Goal: Transaction & Acquisition: Purchase product/service

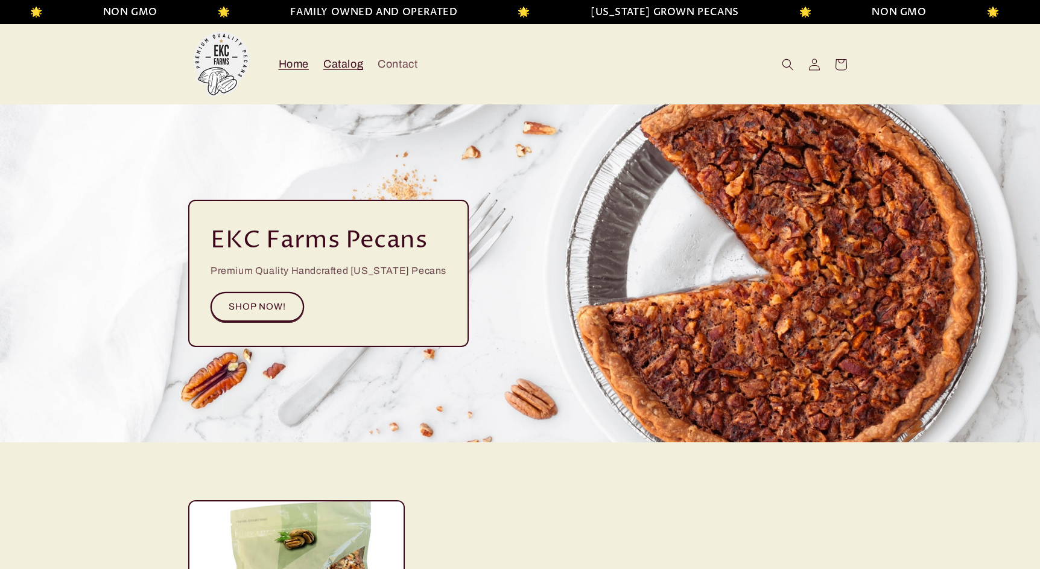
click at [342, 68] on span "Catalog" at bounding box center [343, 64] width 40 height 14
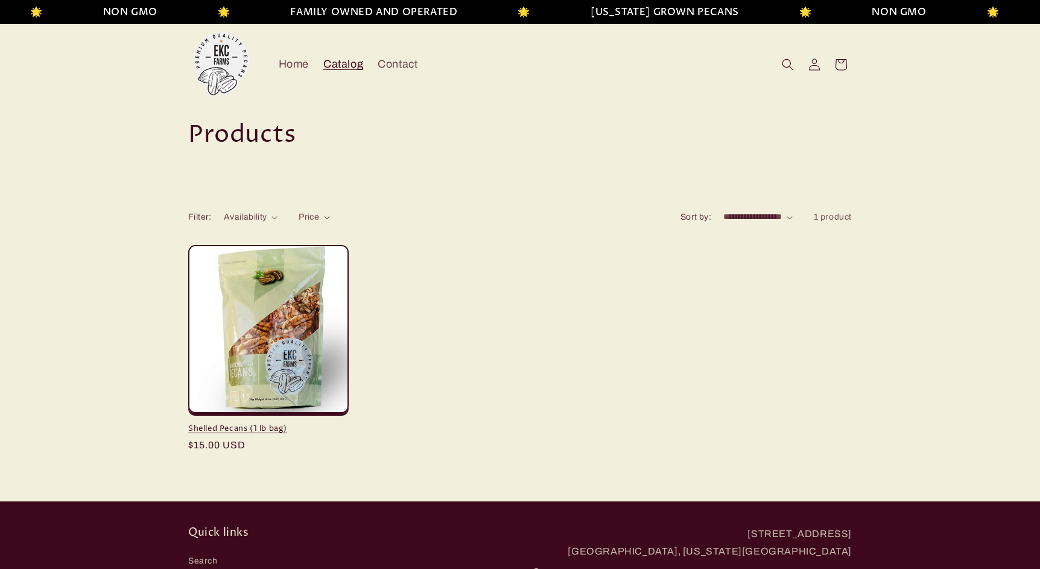
click at [259, 424] on link "Shelled Pecans (1 lb bag)" at bounding box center [268, 429] width 161 height 10
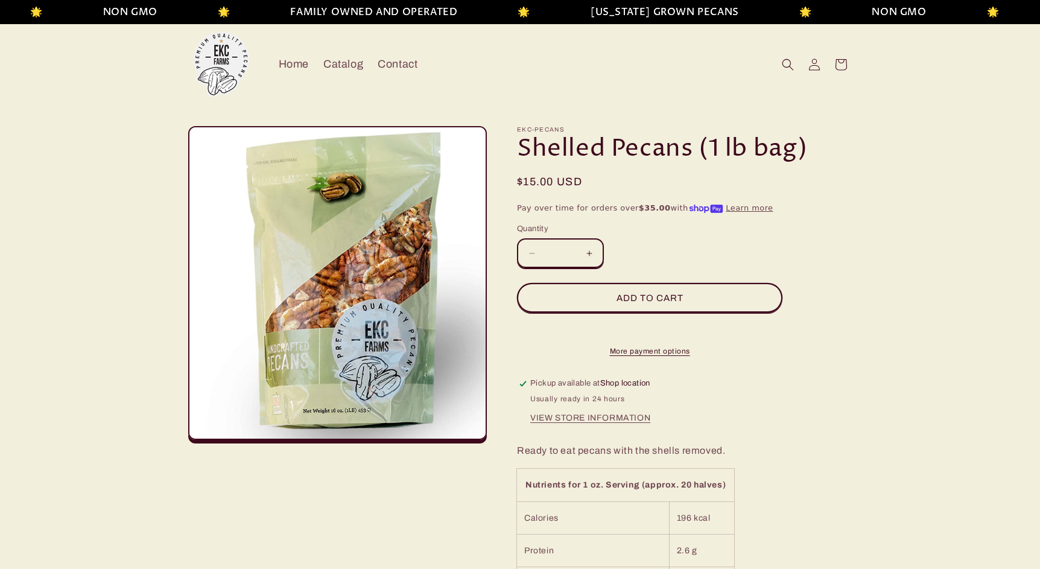
click at [588, 252] on button "Increase quantity for Shelled Pecans (1 lb bag)" at bounding box center [589, 253] width 27 height 30
click at [646, 296] on button "Add to cart" at bounding box center [650, 298] width 266 height 30
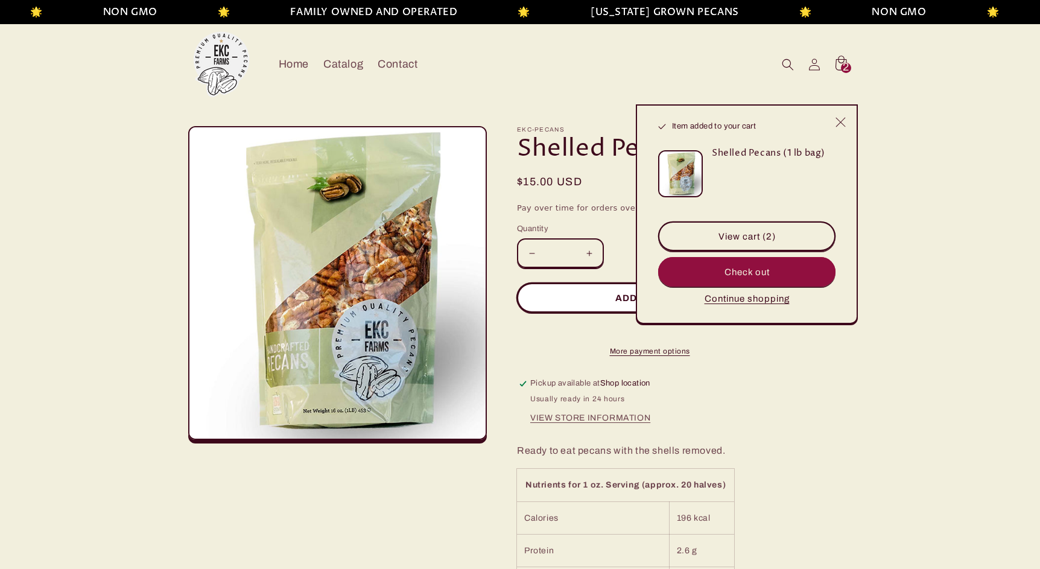
type input "*"
click at [744, 275] on button "Check out" at bounding box center [746, 272] width 177 height 30
